Goal: Find specific page/section: Find specific page/section

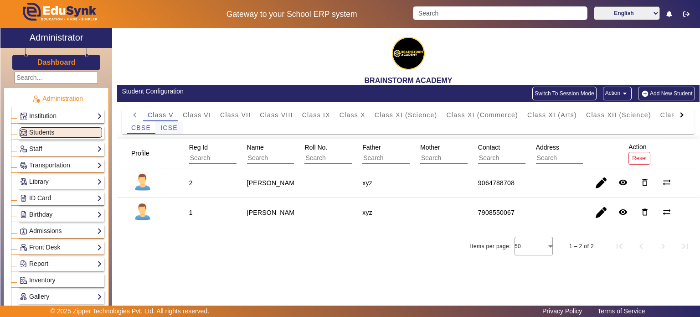
click at [173, 125] on span "ICSE" at bounding box center [168, 127] width 17 height 6
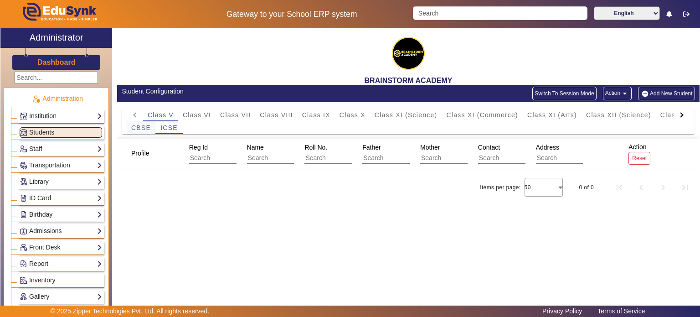
click at [150, 127] on span "CBSE" at bounding box center [141, 127] width 20 height 6
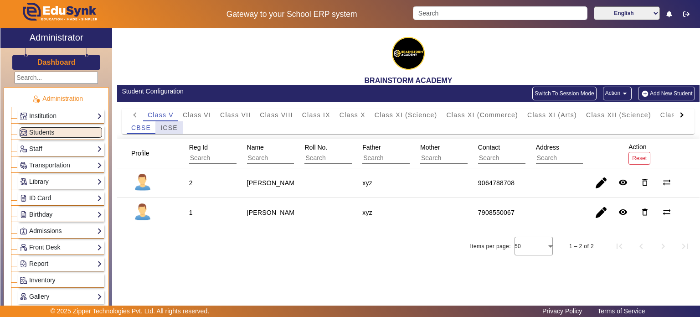
click at [173, 130] on span "ICSE" at bounding box center [168, 127] width 17 height 6
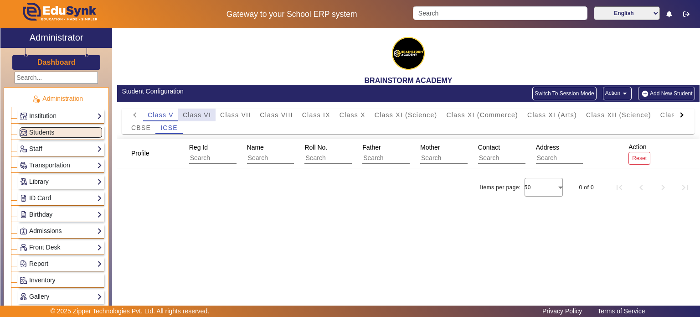
click at [204, 116] on span "Class VI" at bounding box center [197, 115] width 28 height 6
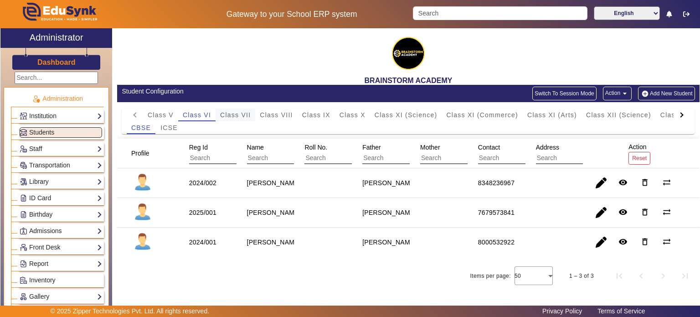
click at [236, 113] on span "Class VII" at bounding box center [235, 115] width 31 height 6
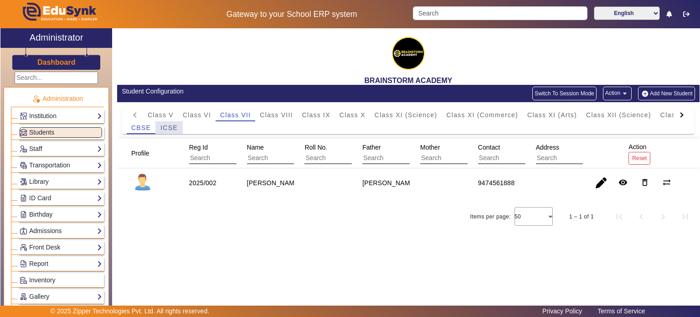
click at [175, 127] on span "ICSE" at bounding box center [168, 127] width 17 height 6
click at [142, 129] on span "CBSE" at bounding box center [141, 127] width 20 height 6
click at [266, 110] on span "Class VIII" at bounding box center [276, 114] width 33 height 13
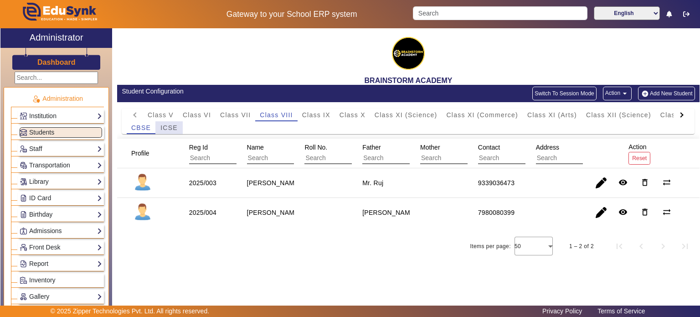
click at [161, 126] on span "ICSE" at bounding box center [168, 127] width 17 height 6
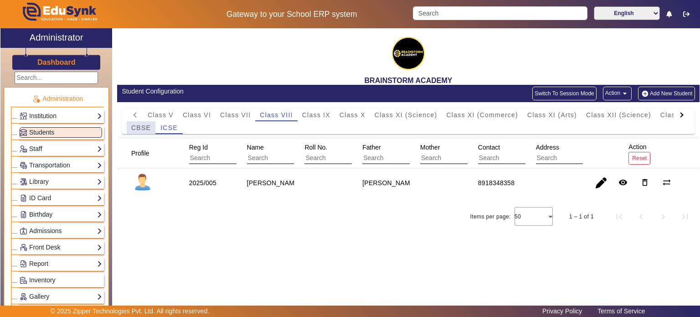
click at [140, 126] on span "CBSE" at bounding box center [141, 127] width 20 height 6
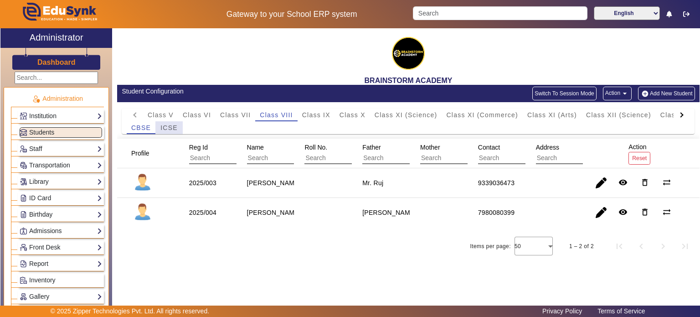
click at [171, 128] on span "ICSE" at bounding box center [168, 127] width 17 height 6
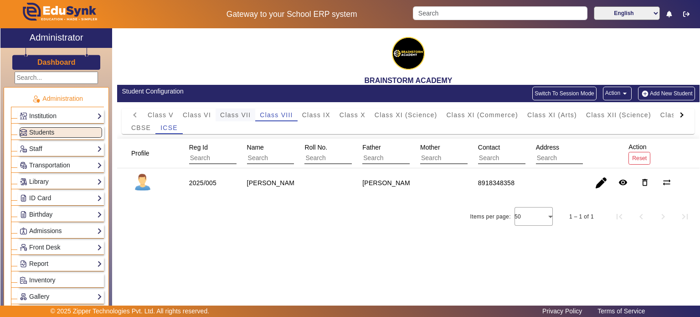
click at [241, 120] on span "Class VII" at bounding box center [235, 114] width 31 height 13
click at [277, 117] on span "Class VIII" at bounding box center [276, 115] width 33 height 6
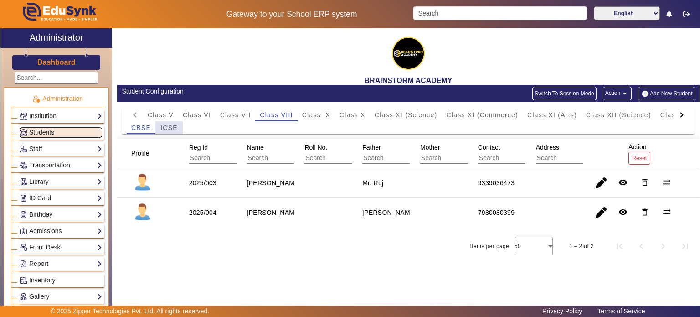
click at [175, 129] on span "ICSE" at bounding box center [168, 127] width 17 height 6
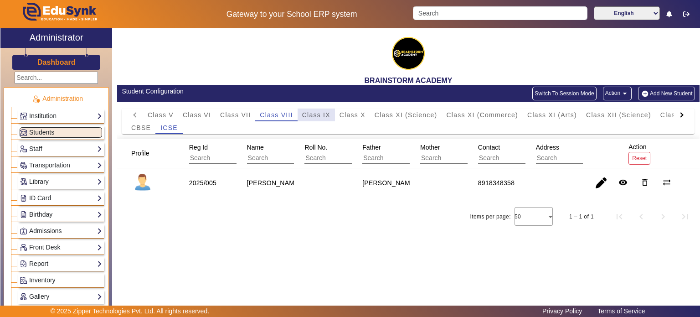
click at [312, 114] on span "Class IX" at bounding box center [316, 115] width 28 height 6
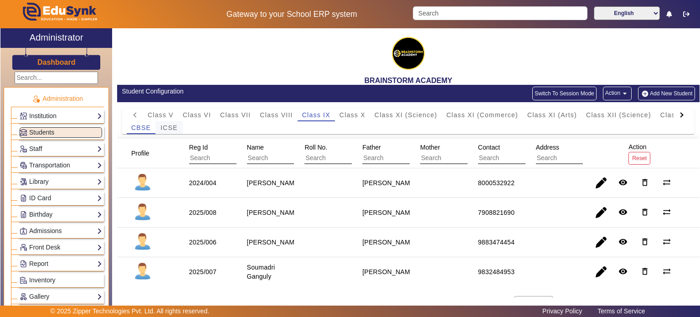
click at [173, 128] on span "ICSE" at bounding box center [168, 127] width 17 height 6
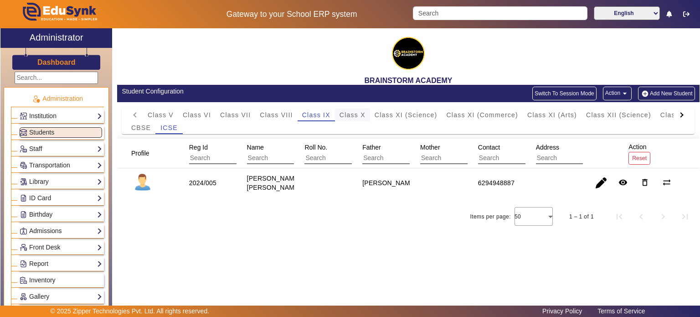
click at [351, 114] on span "Class X" at bounding box center [353, 115] width 26 height 6
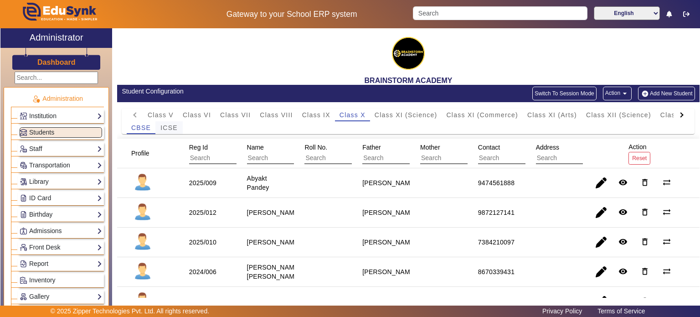
click at [171, 131] on span "ICSE" at bounding box center [168, 127] width 17 height 13
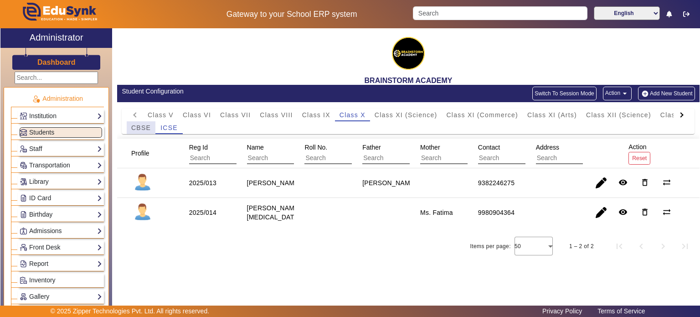
click at [137, 128] on span "CBSE" at bounding box center [141, 127] width 20 height 6
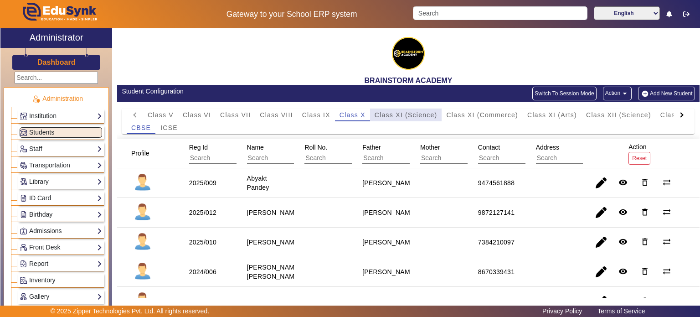
click at [393, 112] on span "Class XI (Science)" at bounding box center [406, 115] width 63 height 6
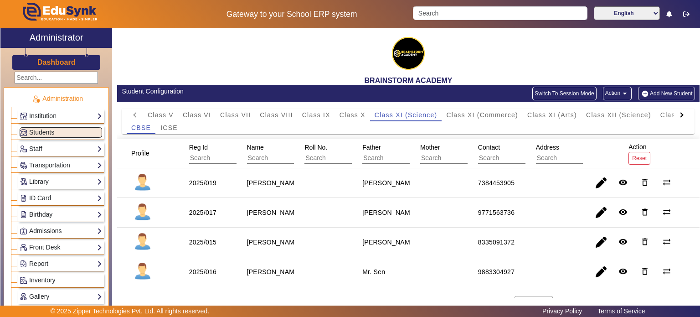
scroll to position [19, 0]
